Goal: Information Seeking & Learning: Find specific fact

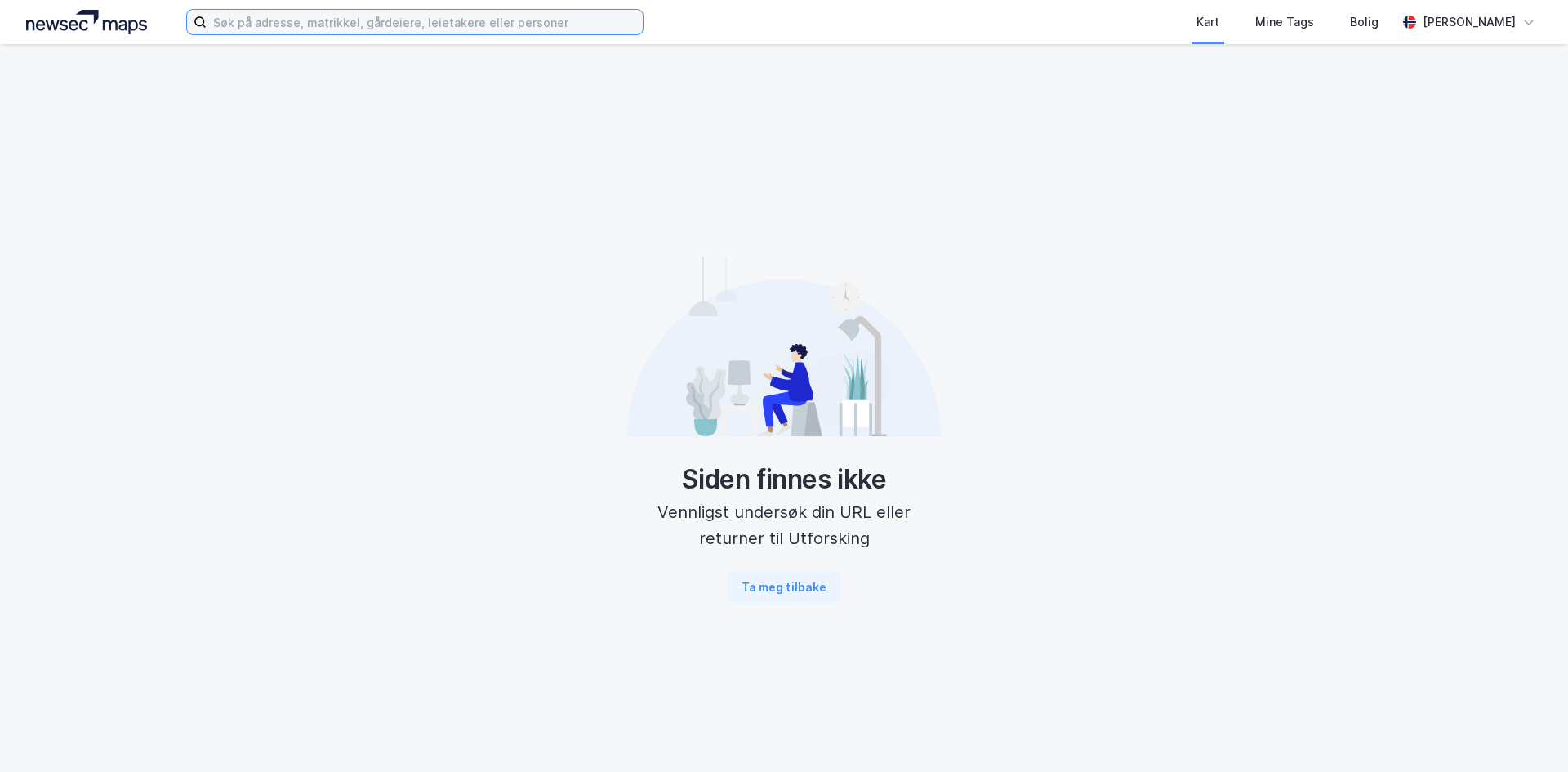
click at [433, 23] on input at bounding box center [424, 21] width 436 height 24
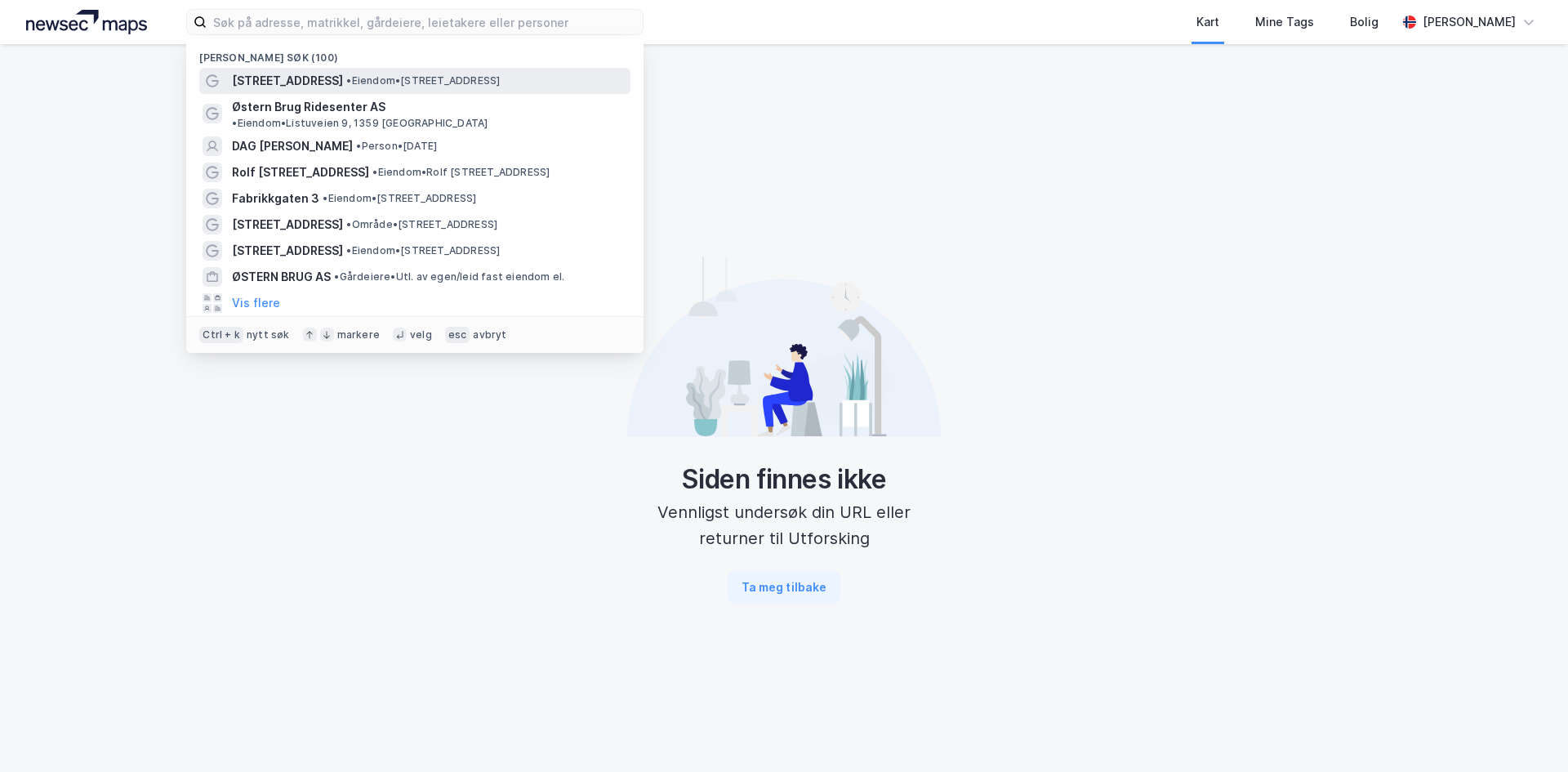
click at [274, 80] on span "[STREET_ADDRESS]" at bounding box center [287, 81] width 111 height 19
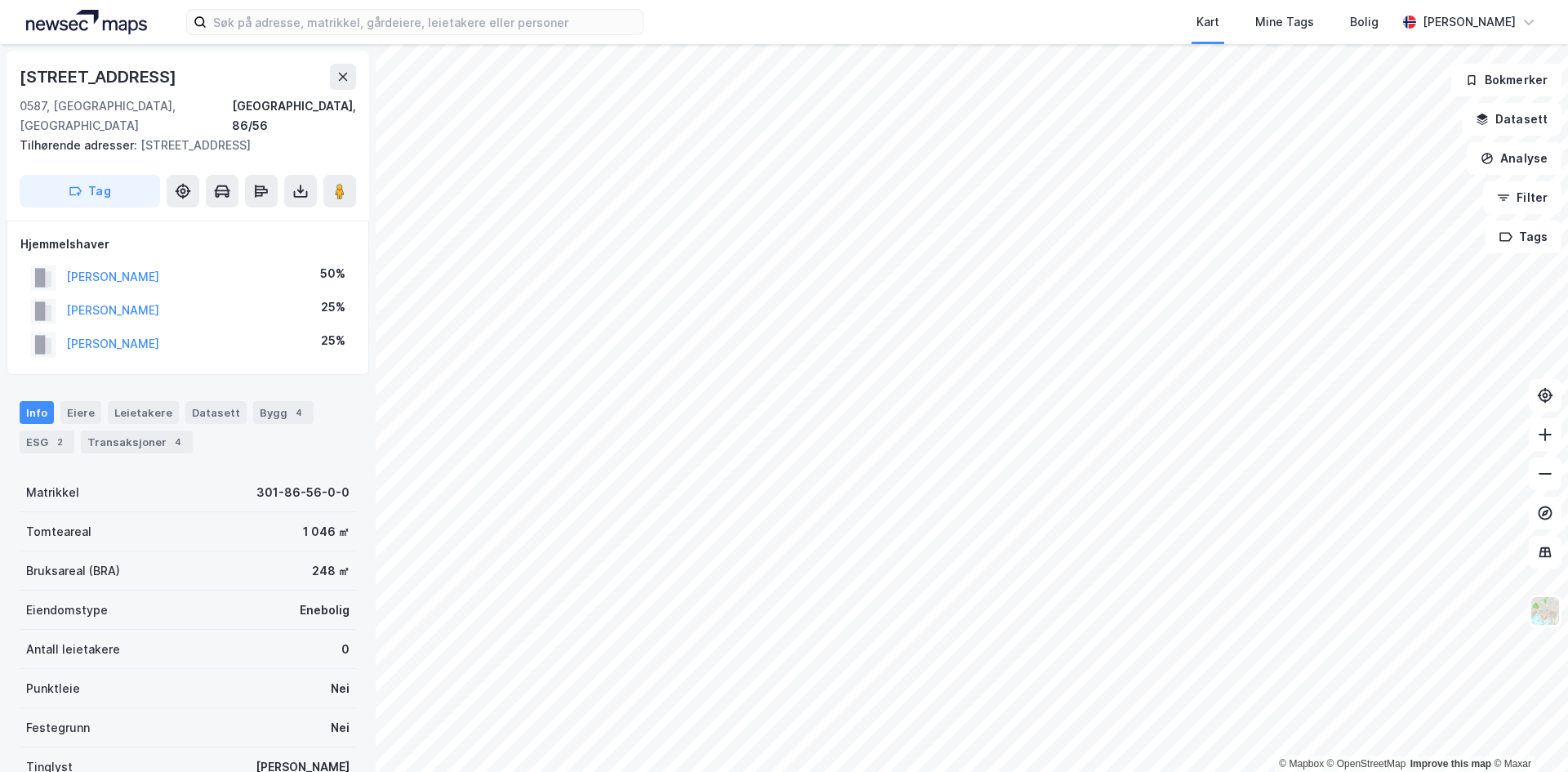
scroll to position [186, 0]
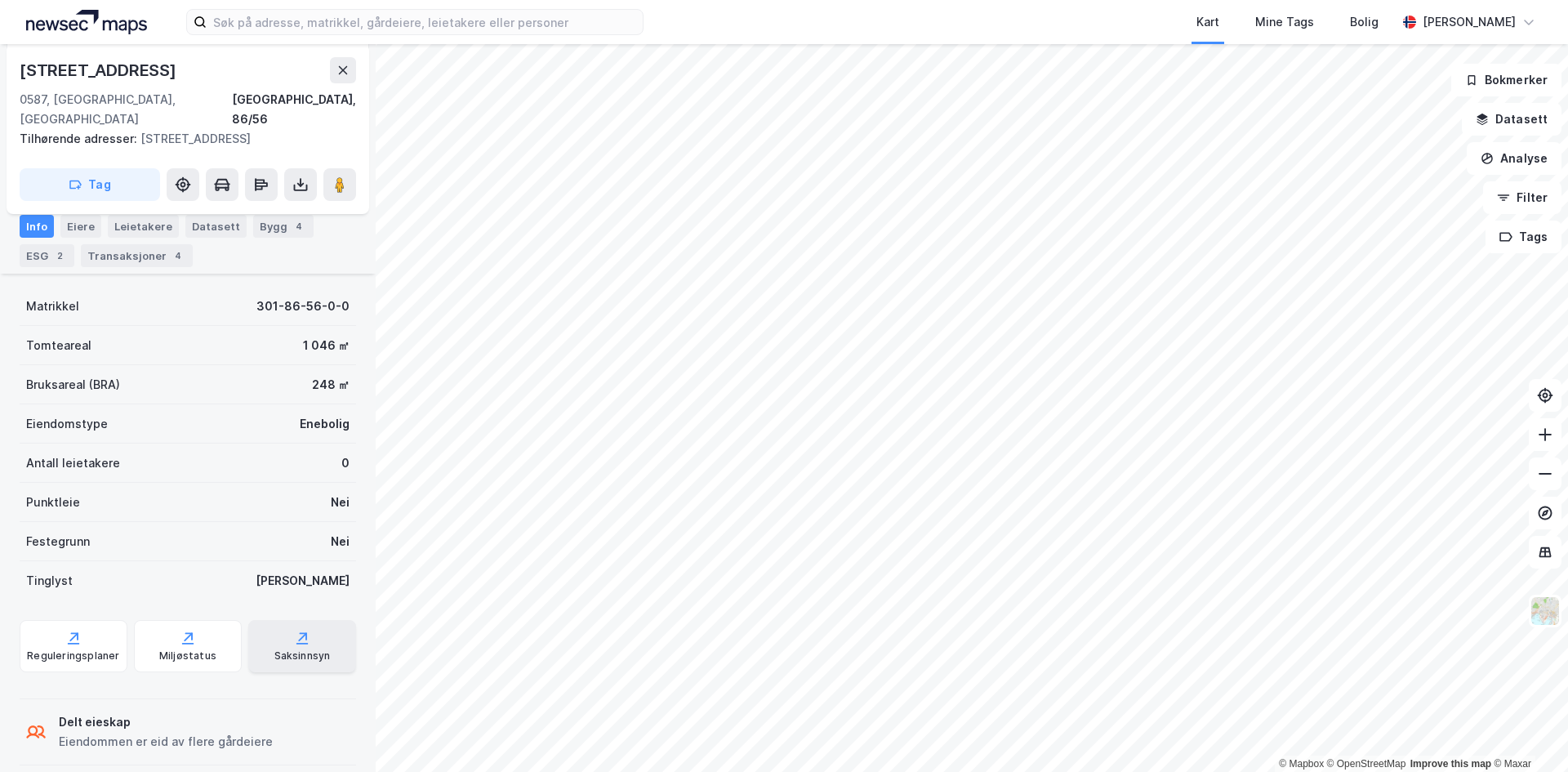
click at [284, 649] on div "Saksinnsyn" at bounding box center [303, 655] width 57 height 13
